Goal: Task Accomplishment & Management: Manage account settings

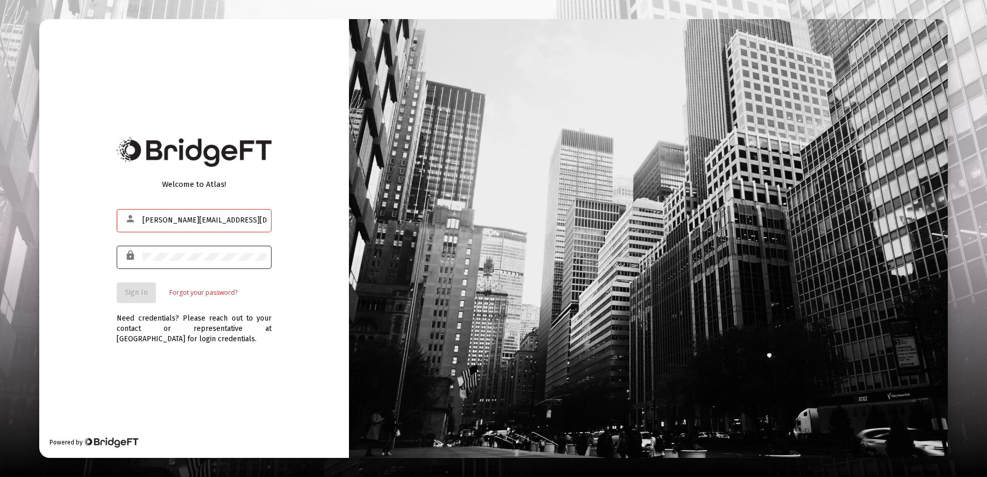
type input "[PERSON_NAME][EMAIL_ADDRESS][DOMAIN_NAME]"
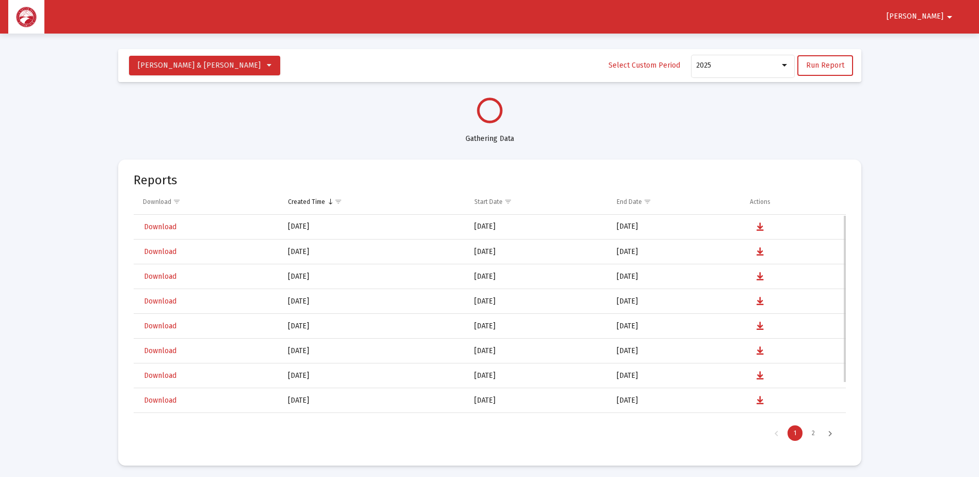
scroll to position [495, 0]
select select "View all"
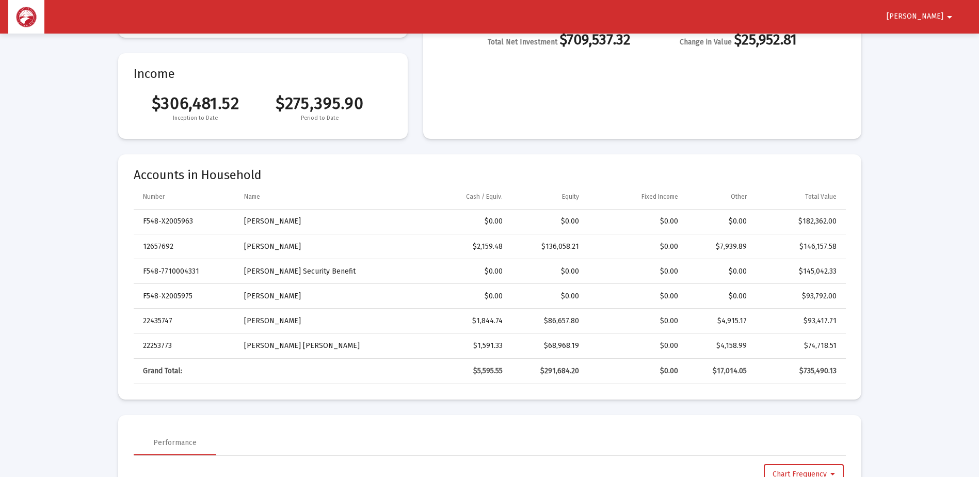
scroll to position [155, 0]
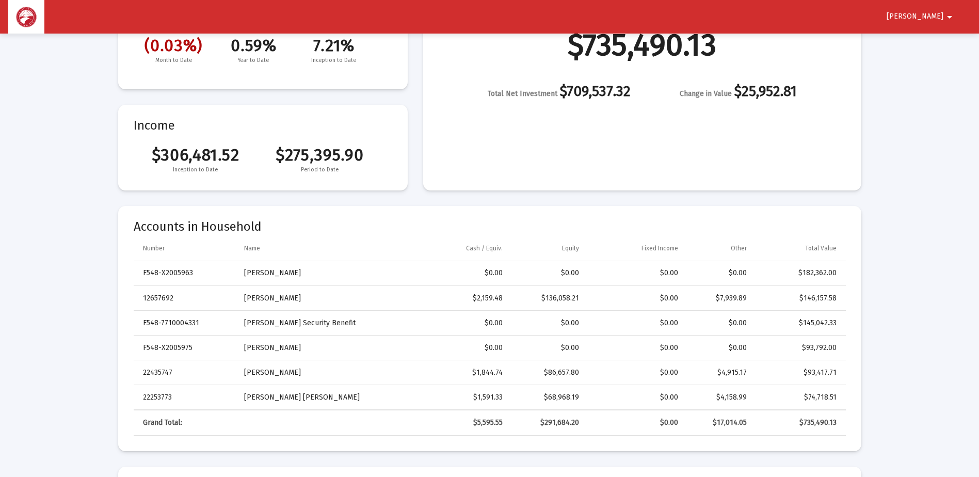
click at [927, 11] on button "[PERSON_NAME]" at bounding box center [921, 16] width 94 height 21
click at [943, 43] on button "Logout" at bounding box center [937, 43] width 58 height 25
